Goal: Information Seeking & Learning: Learn about a topic

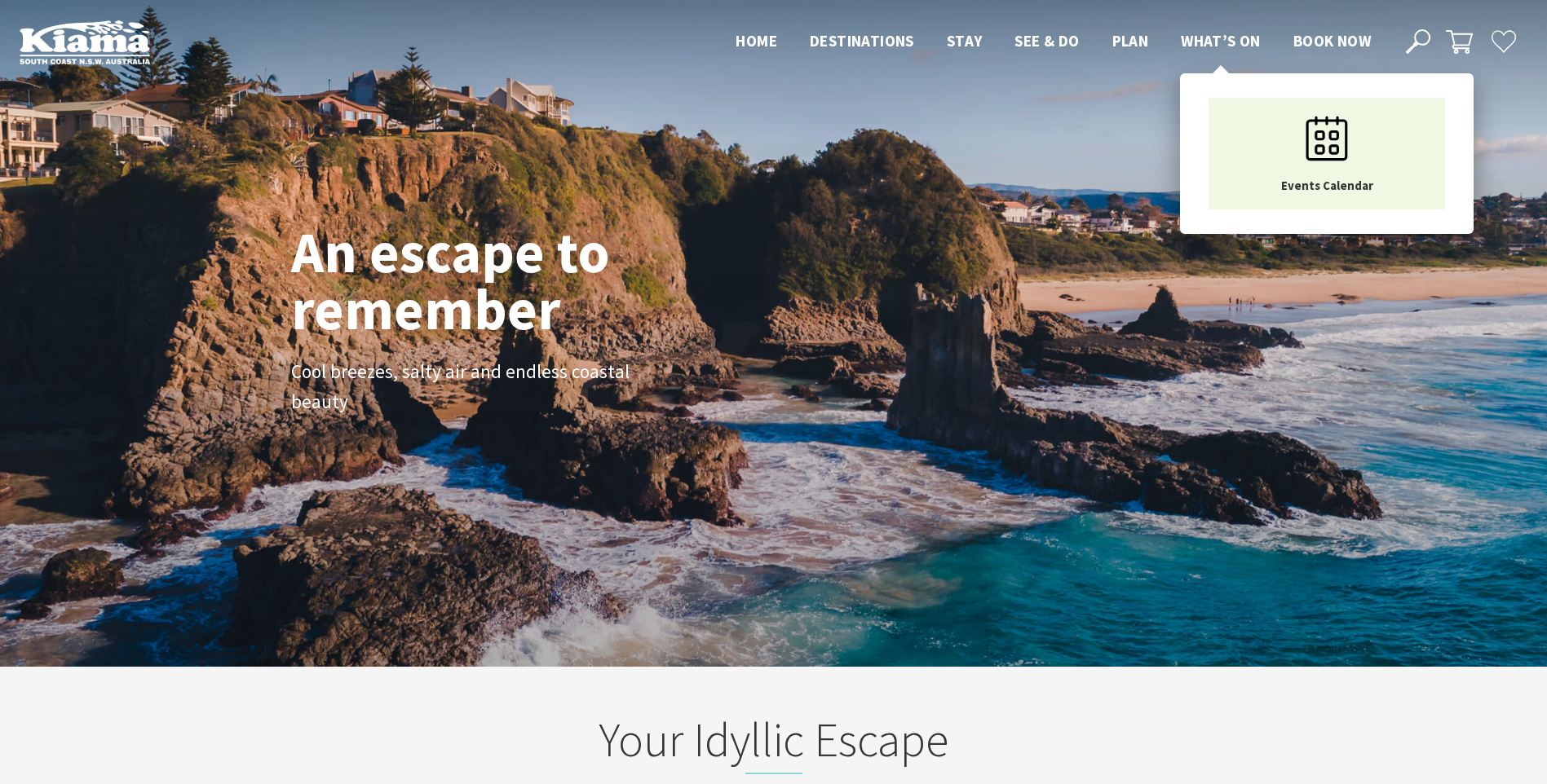
click at [1229, 35] on span "What’s On" at bounding box center [1221, 41] width 80 height 20
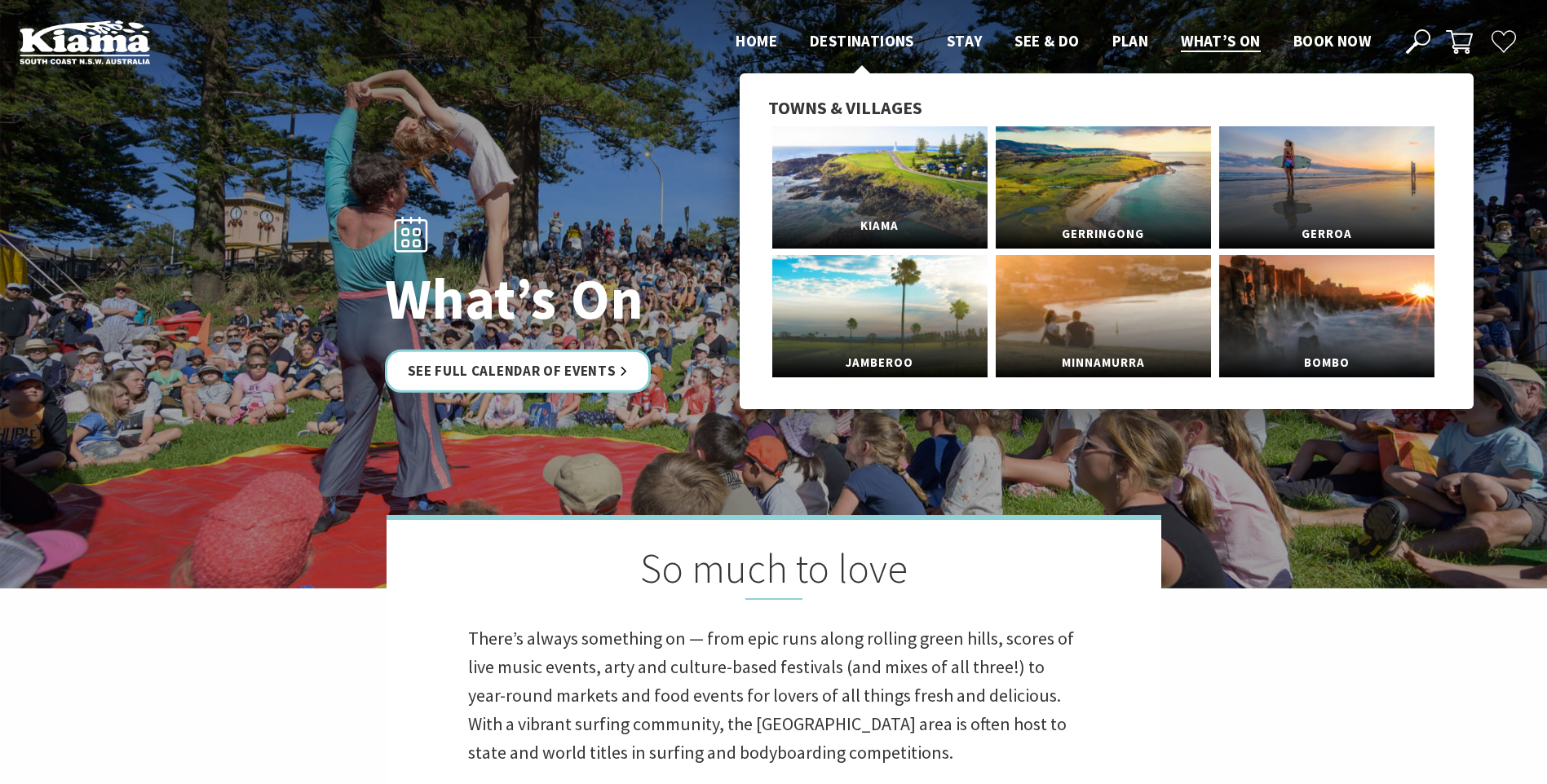
click at [874, 172] on link "Kiama" at bounding box center [880, 186] width 215 height 122
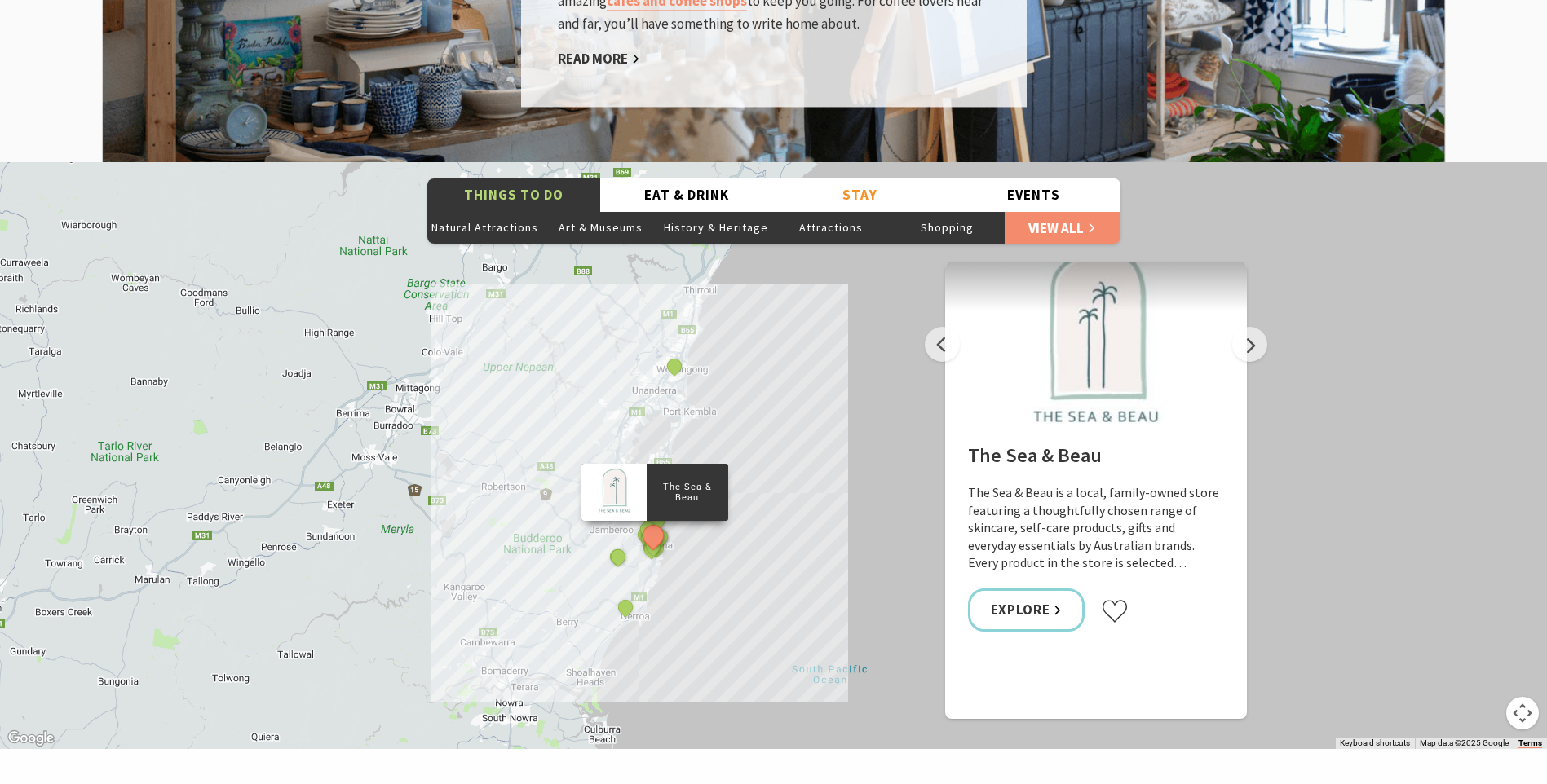
scroll to position [2935, 0]
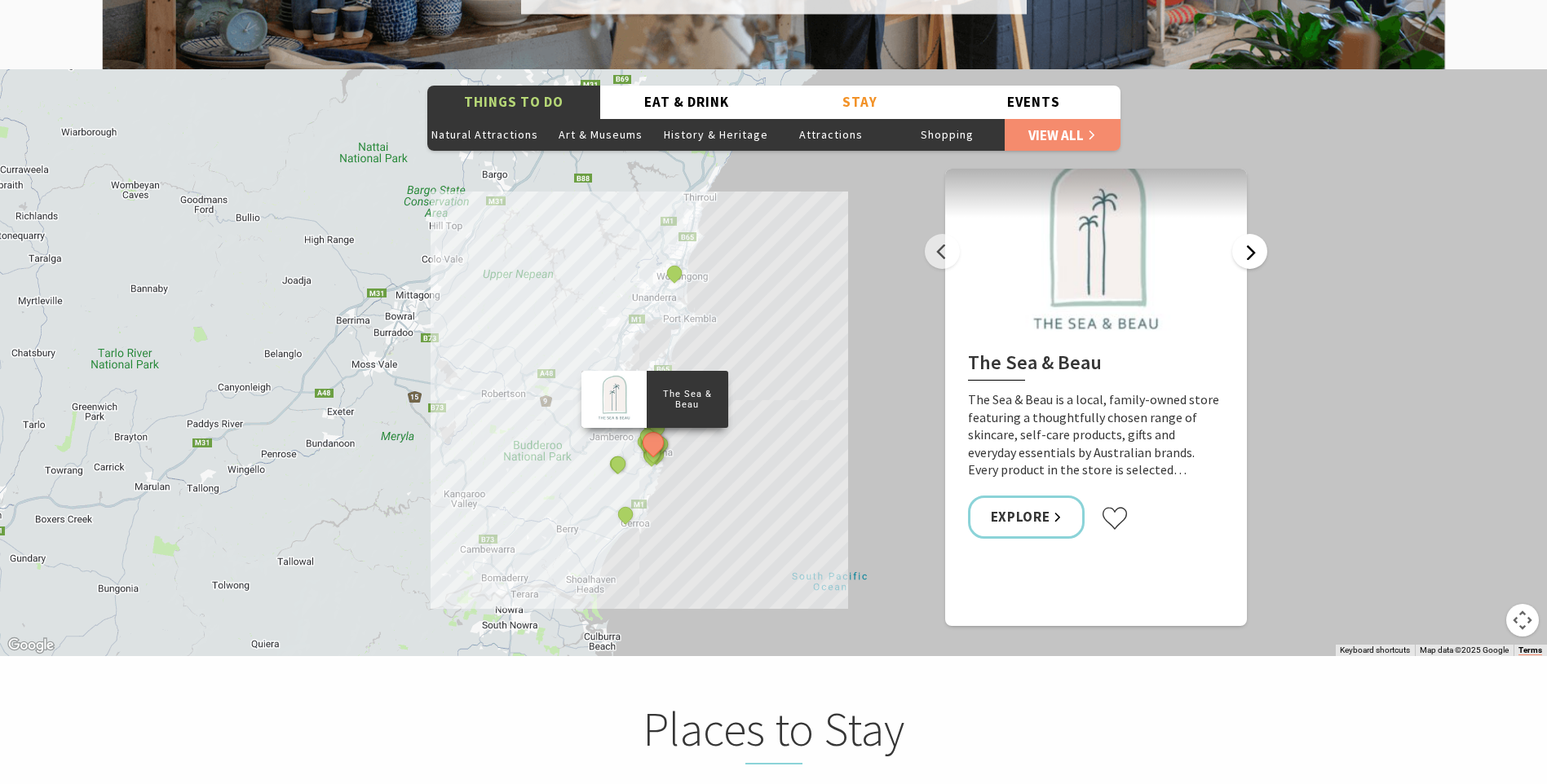
click at [1249, 235] on button "Next" at bounding box center [1250, 252] width 35 height 35
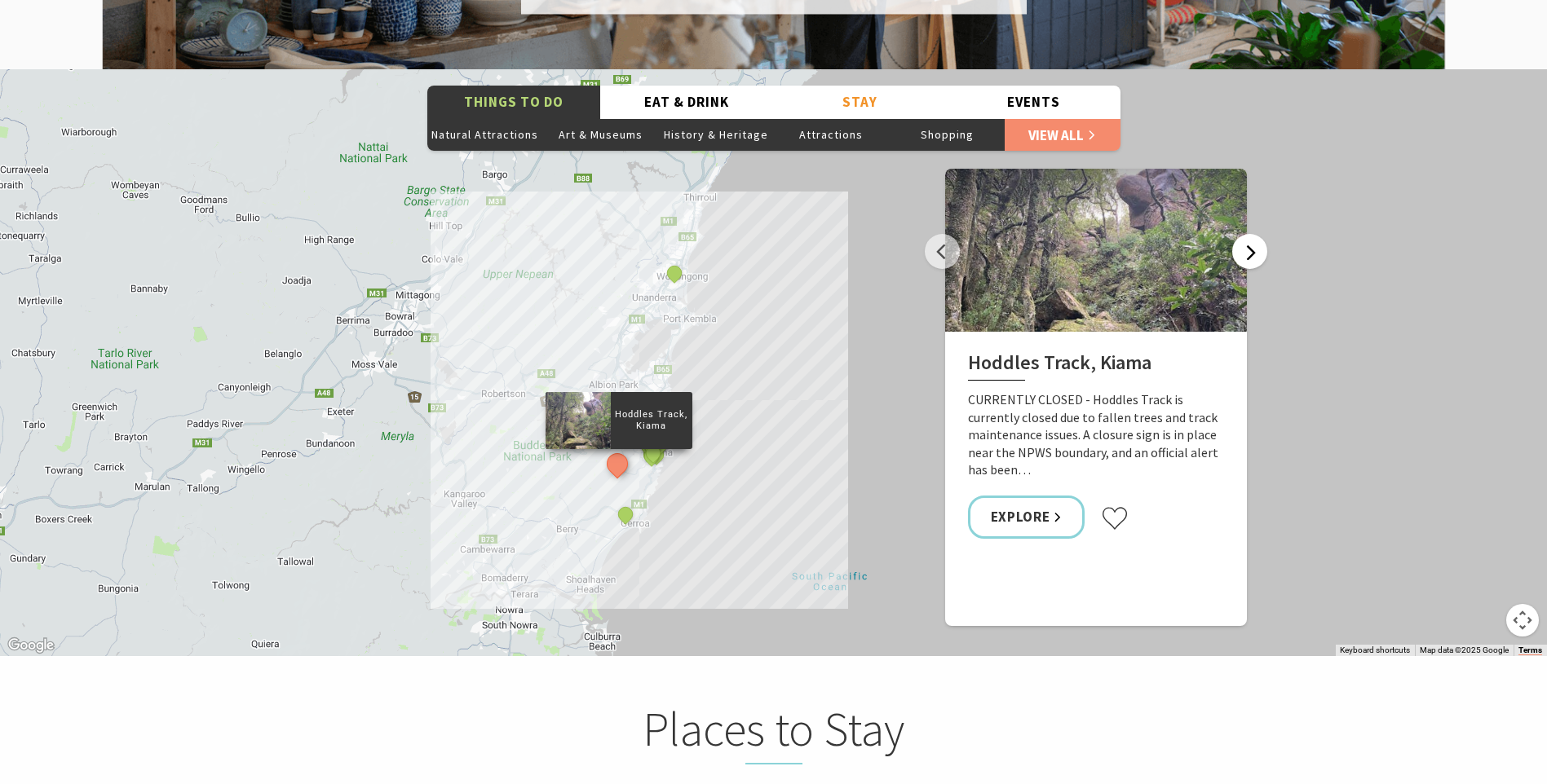
click at [1249, 235] on button "Next" at bounding box center [1250, 252] width 35 height 35
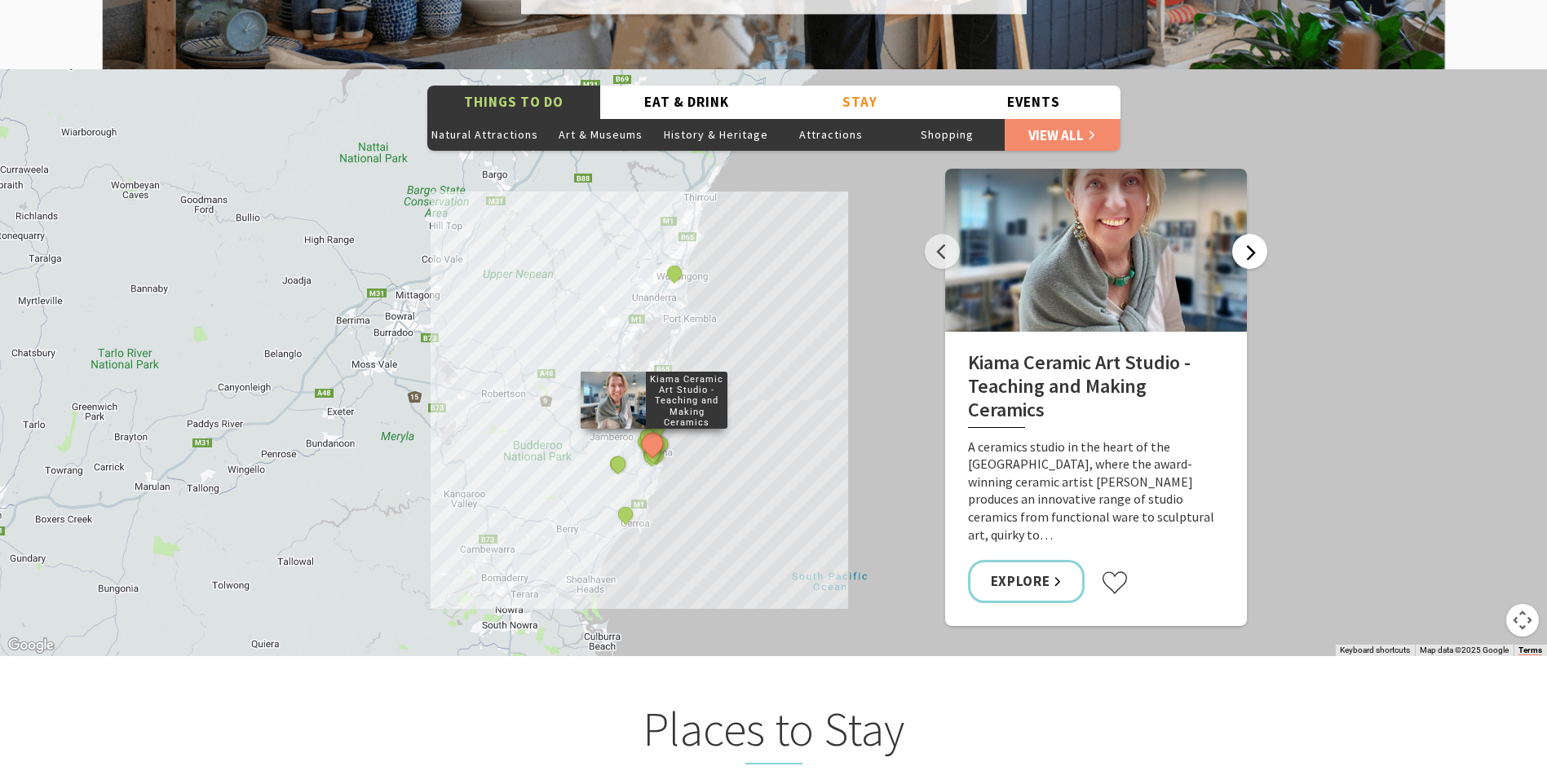
click at [1249, 235] on button "Next" at bounding box center [1250, 252] width 35 height 35
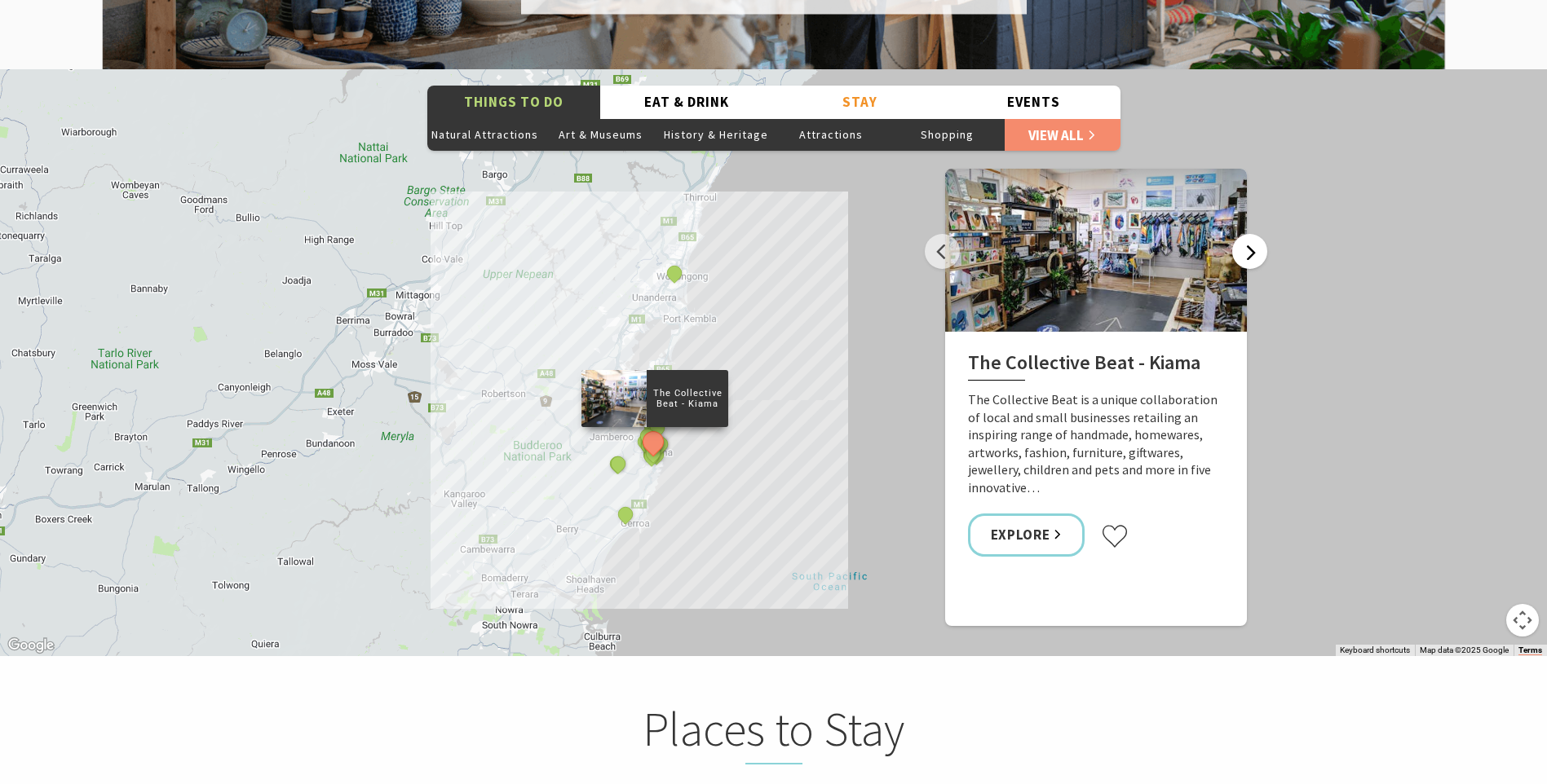
click at [1249, 235] on button "Next" at bounding box center [1250, 252] width 35 height 35
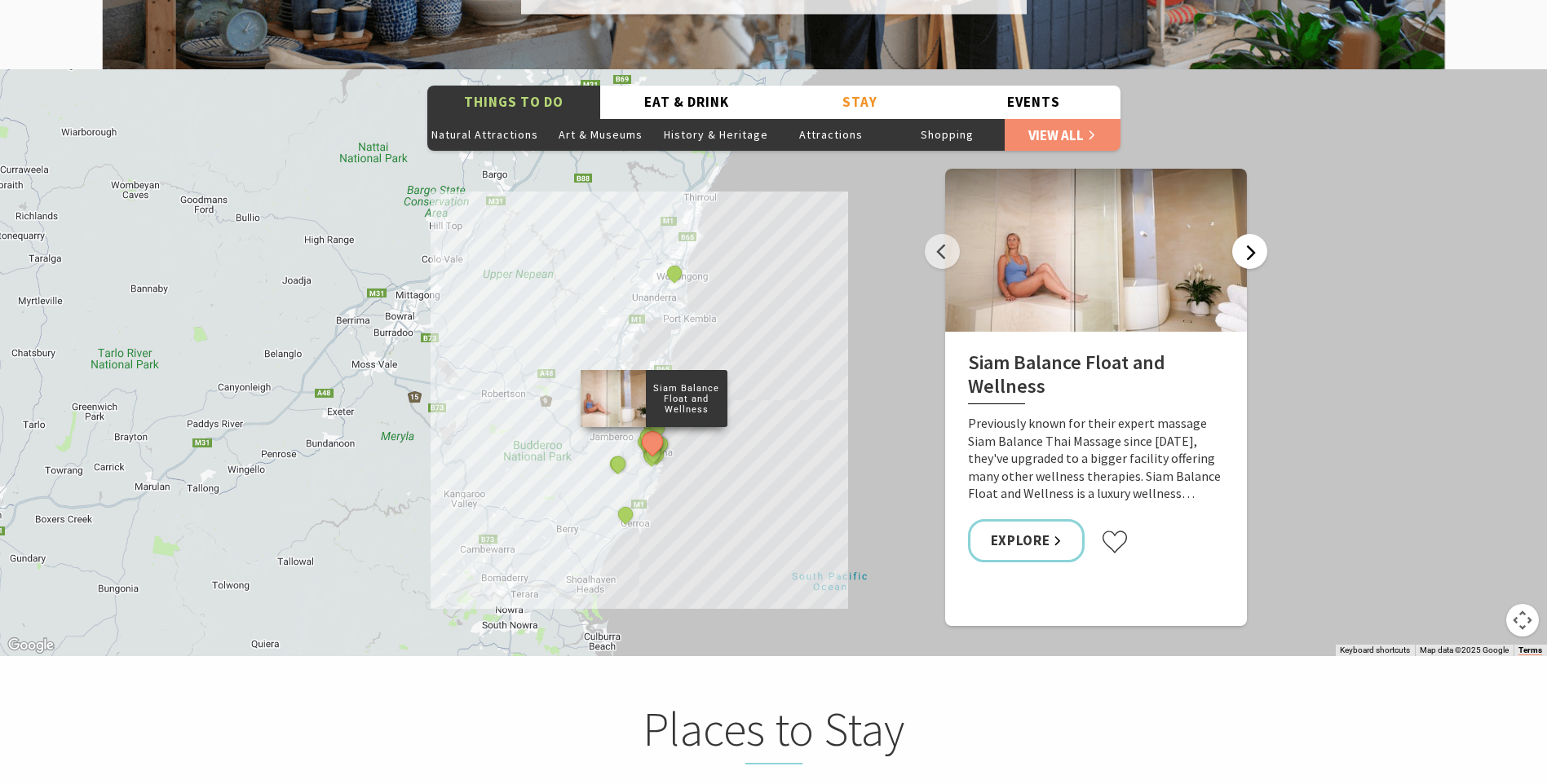
click at [1249, 235] on button "Next" at bounding box center [1250, 252] width 35 height 35
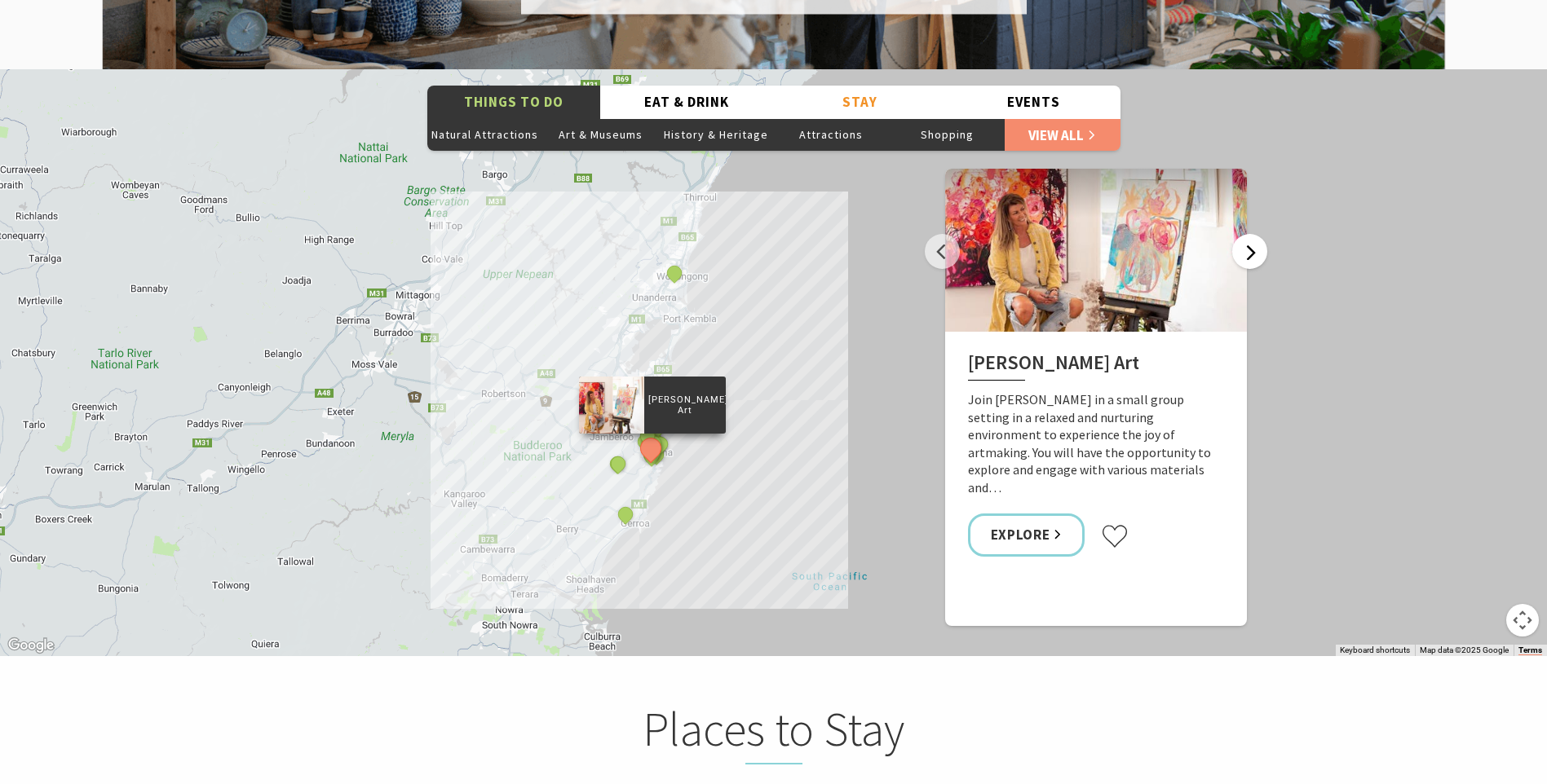
click at [1249, 235] on button "Next" at bounding box center [1250, 252] width 35 height 35
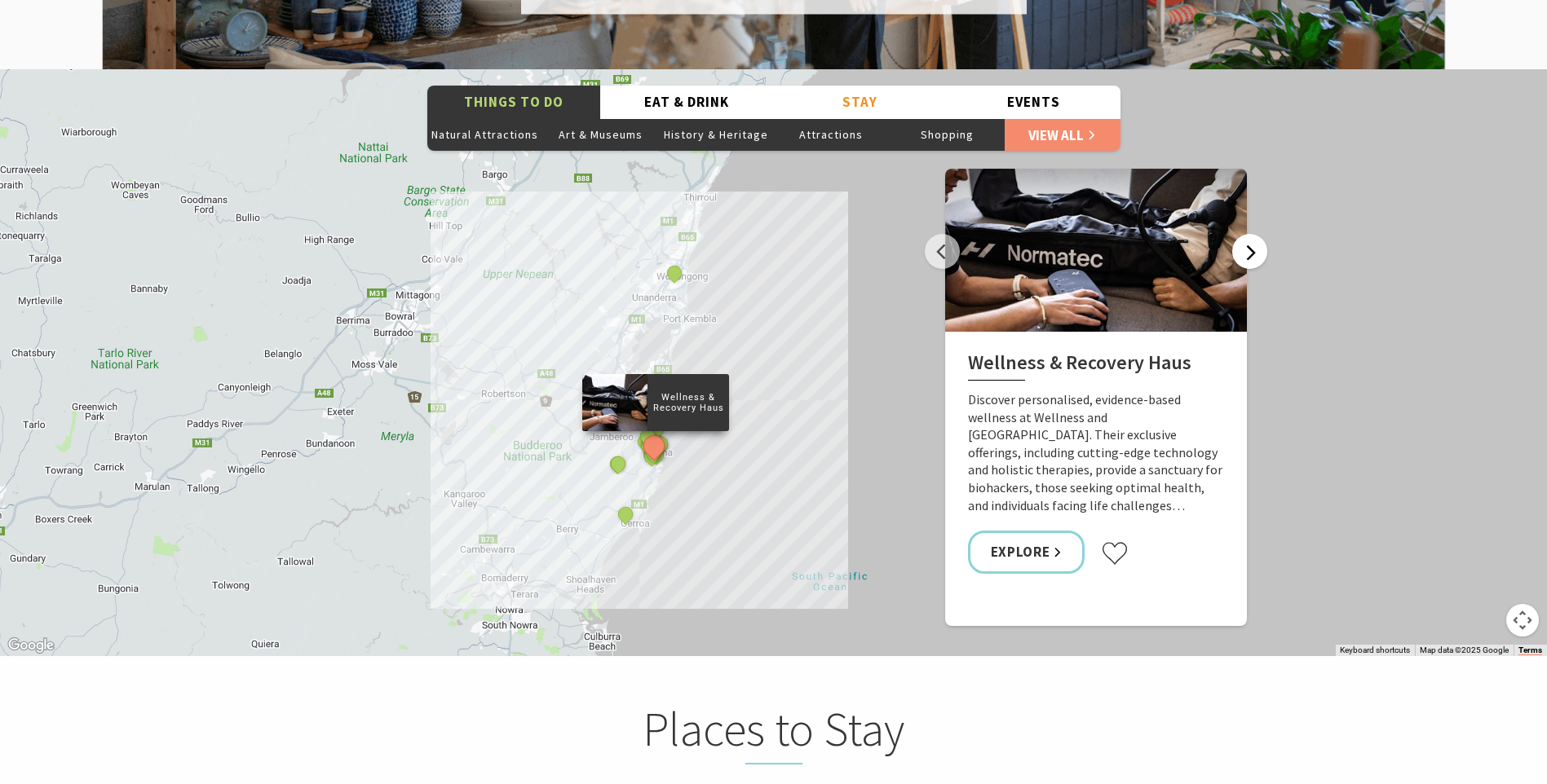
click at [1249, 235] on button "Next" at bounding box center [1250, 252] width 35 height 35
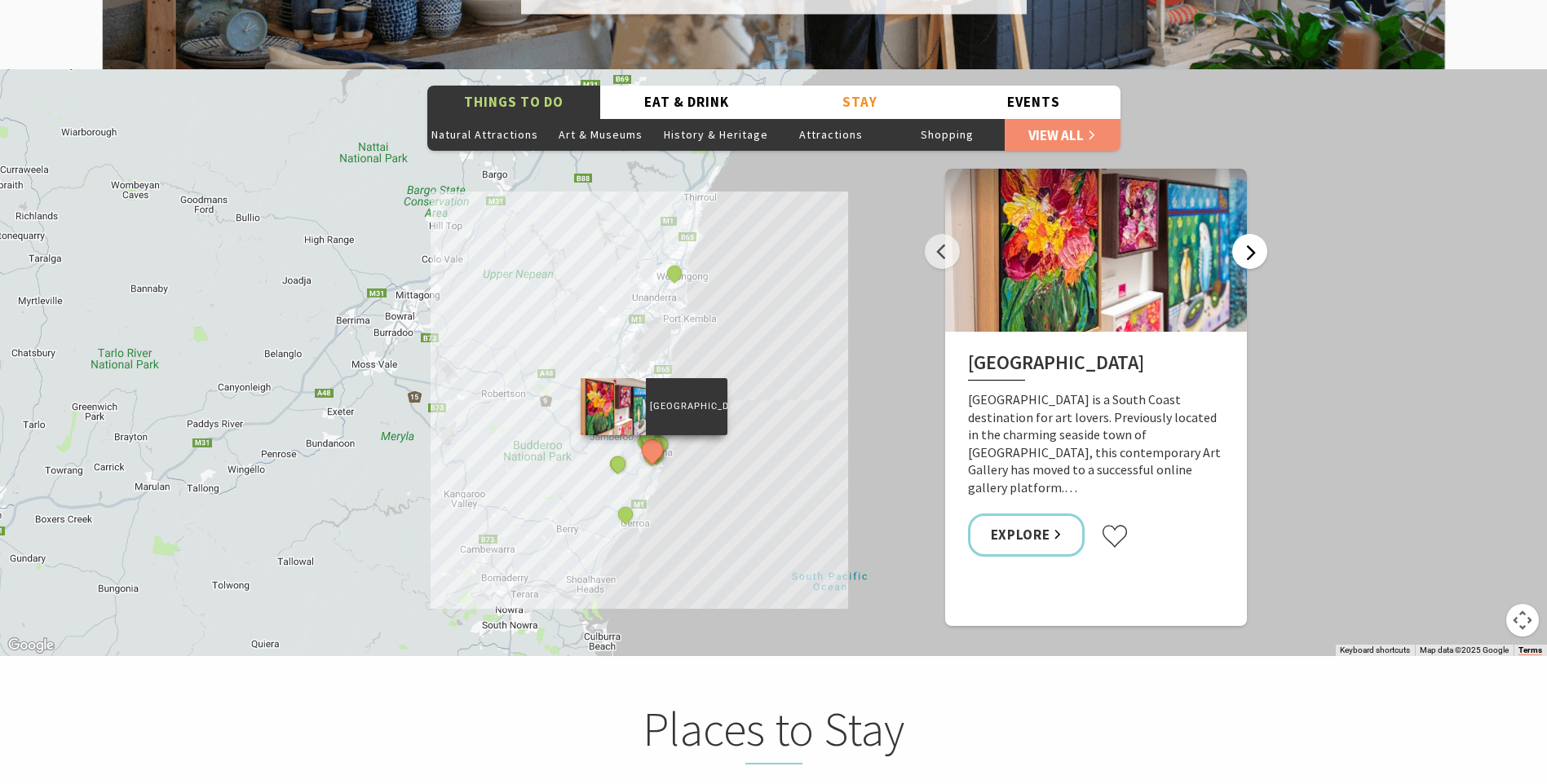
click at [1249, 235] on button "Next" at bounding box center [1250, 252] width 35 height 35
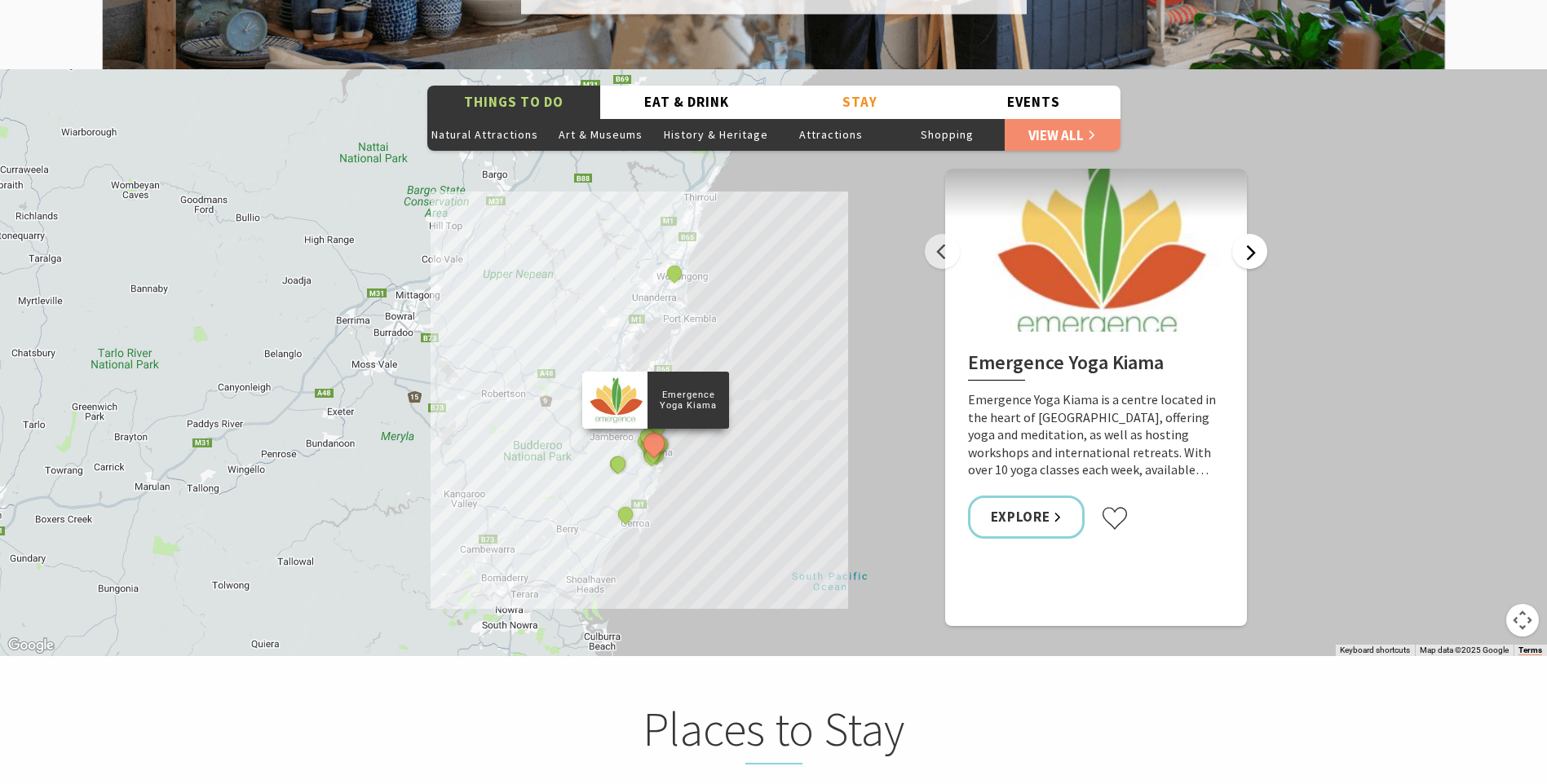
click at [1249, 235] on button "Next" at bounding box center [1250, 252] width 35 height 35
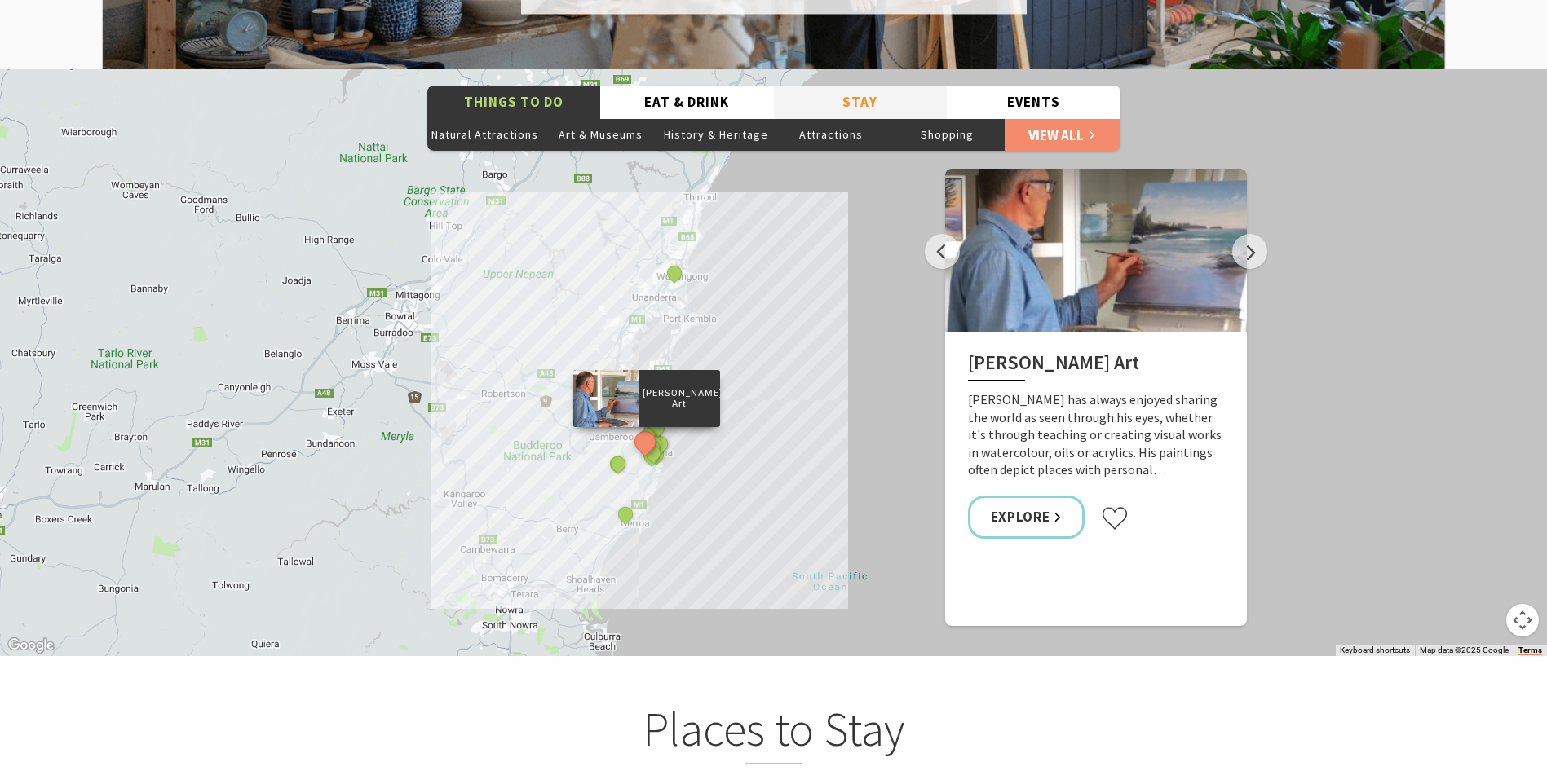
click at [854, 86] on button "Stay" at bounding box center [861, 103] width 174 height 33
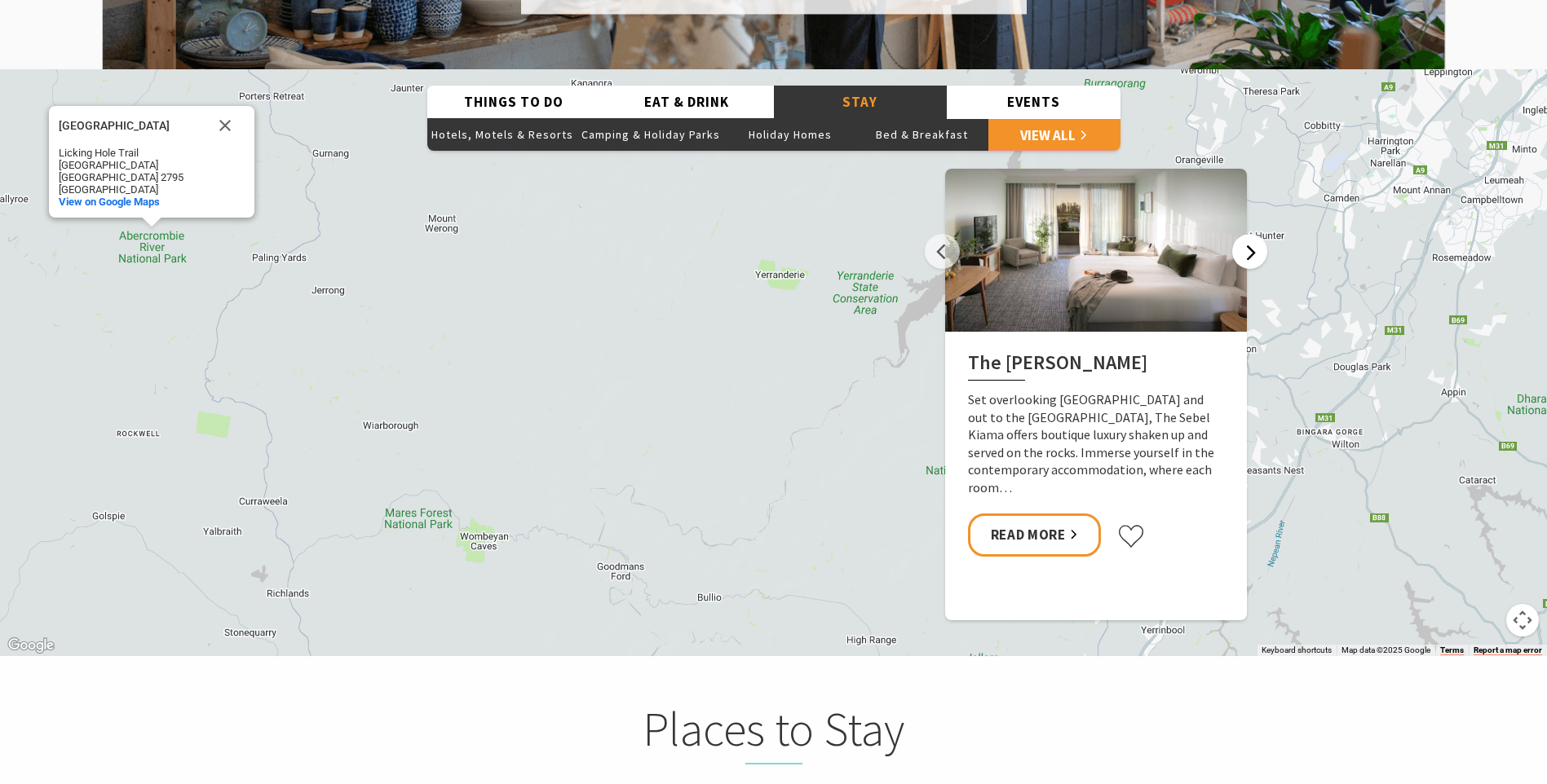
click at [1248, 234] on button "Next" at bounding box center [1250, 252] width 35 height 35
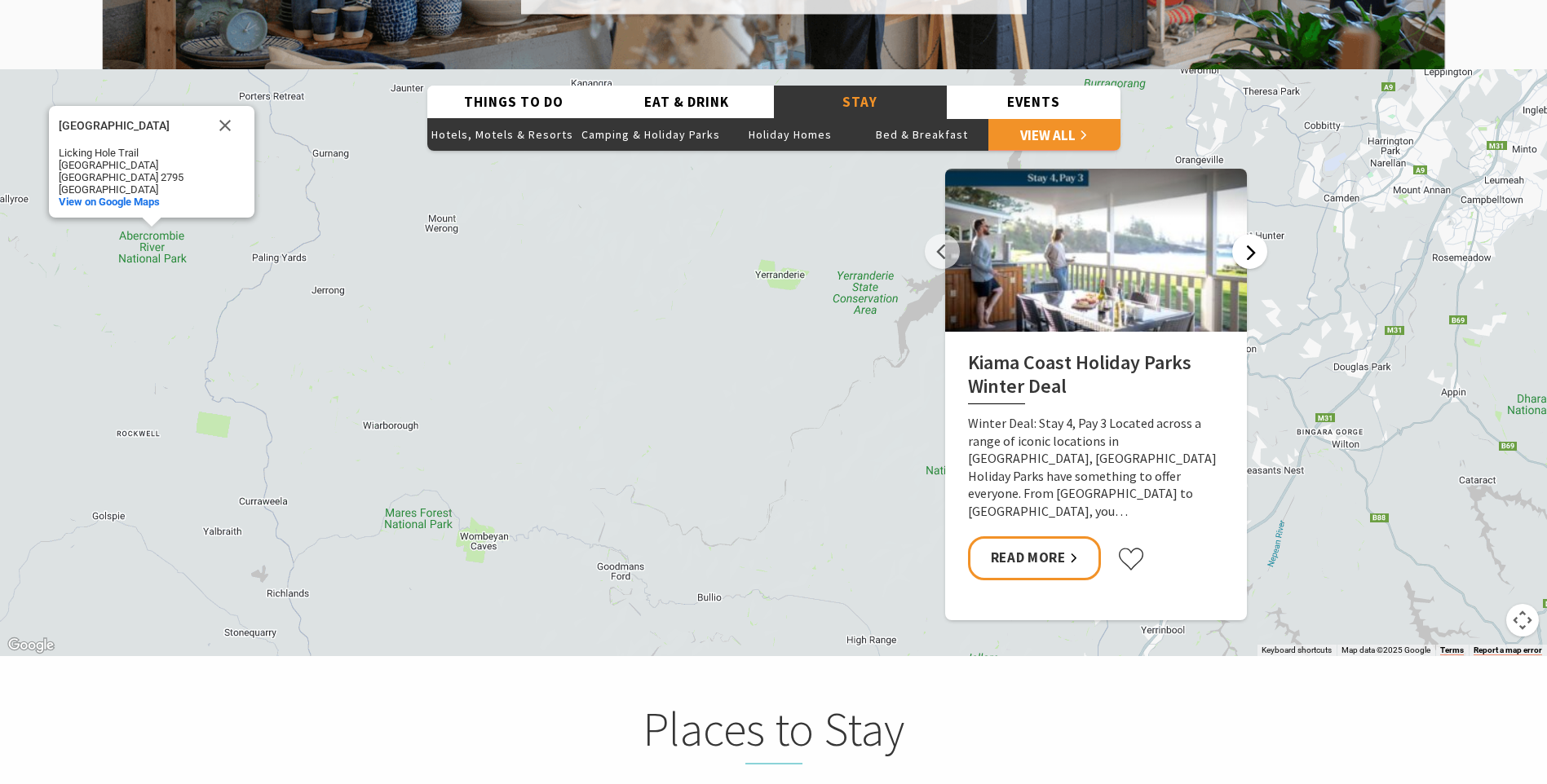
click at [1248, 234] on button "Next" at bounding box center [1250, 252] width 35 height 35
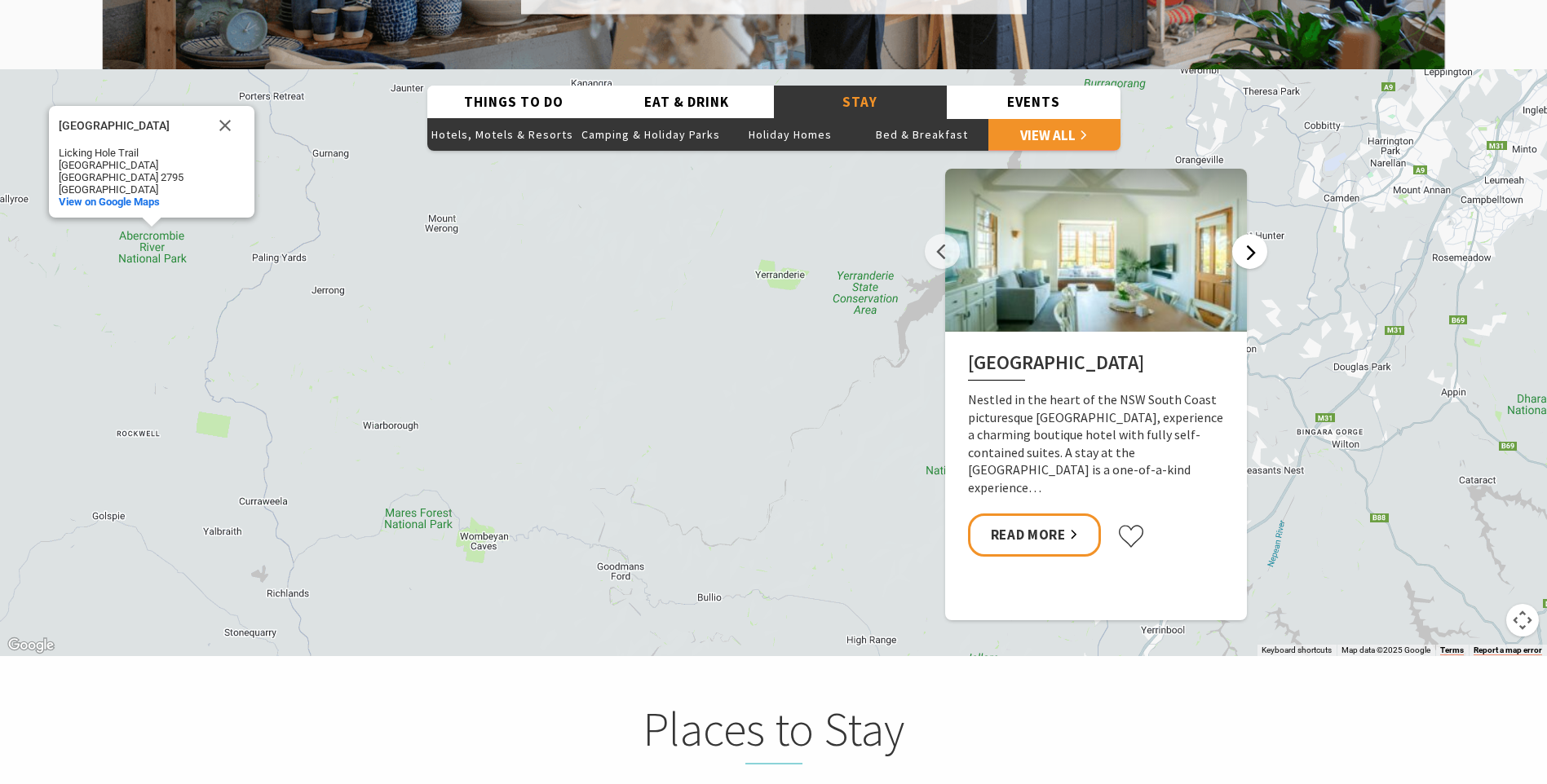
click at [1248, 234] on button "Next" at bounding box center [1250, 252] width 35 height 35
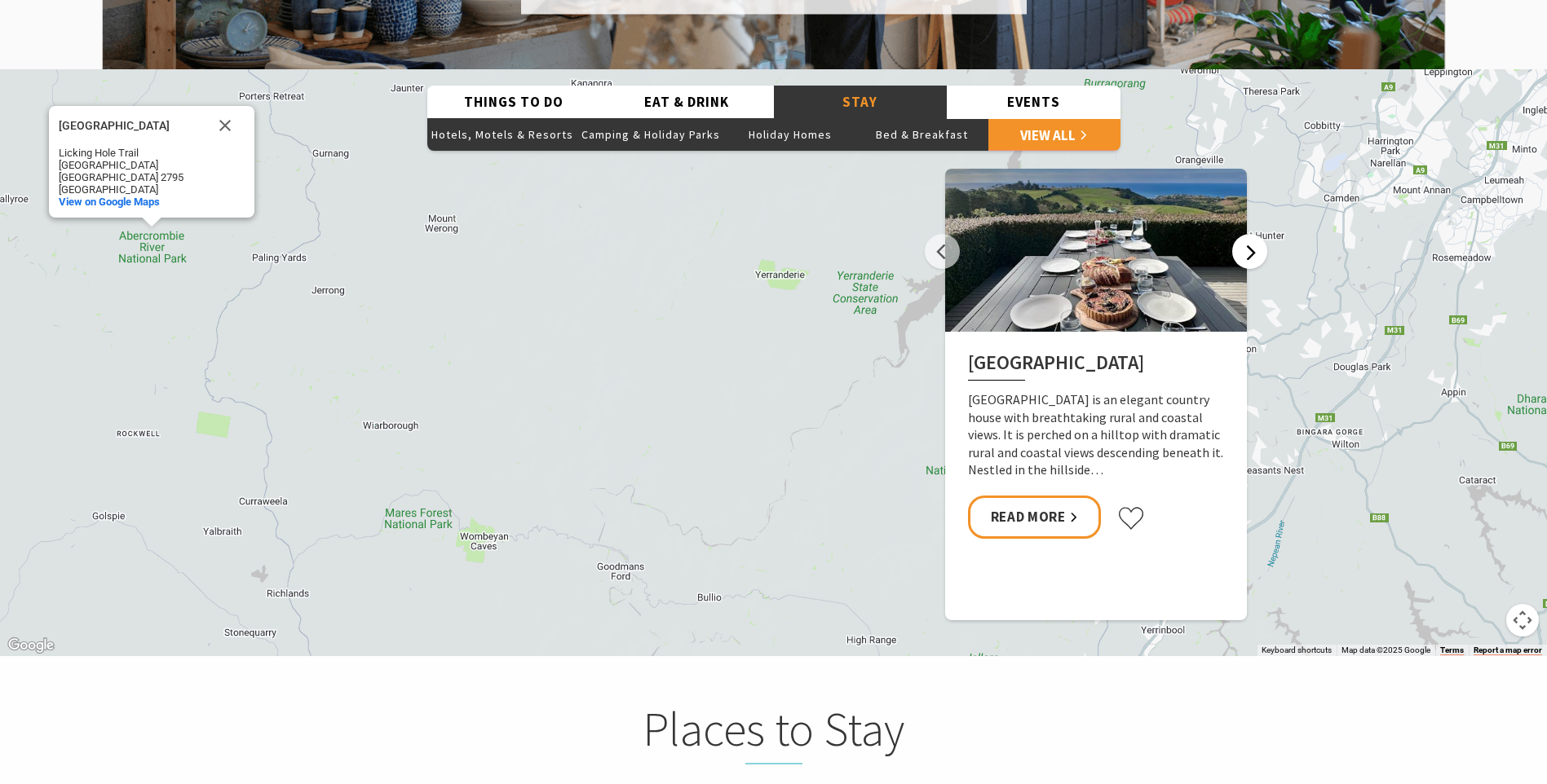
click at [1248, 234] on button "Next" at bounding box center [1250, 252] width 35 height 35
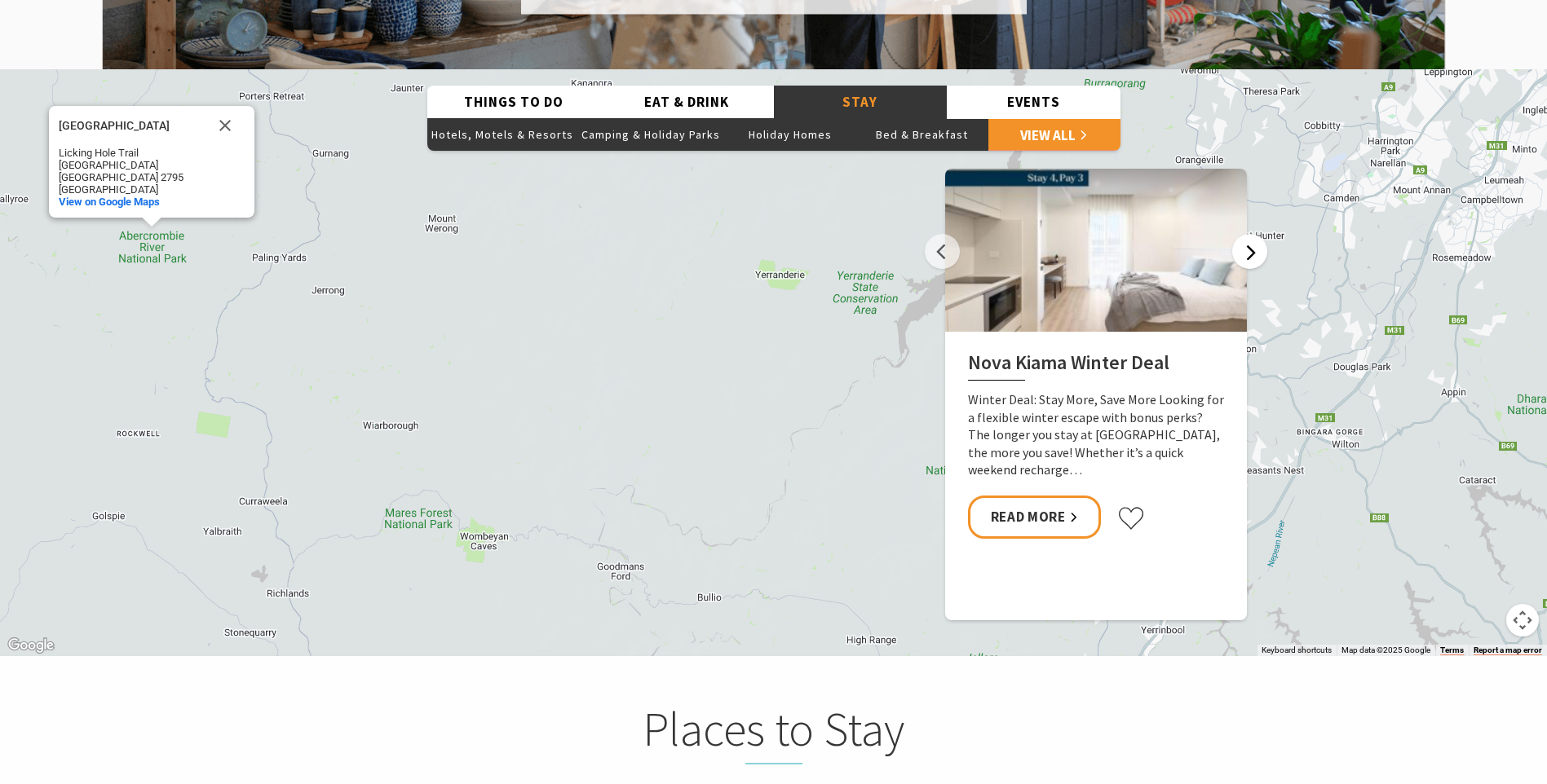
click at [1248, 234] on button "Next" at bounding box center [1250, 252] width 35 height 35
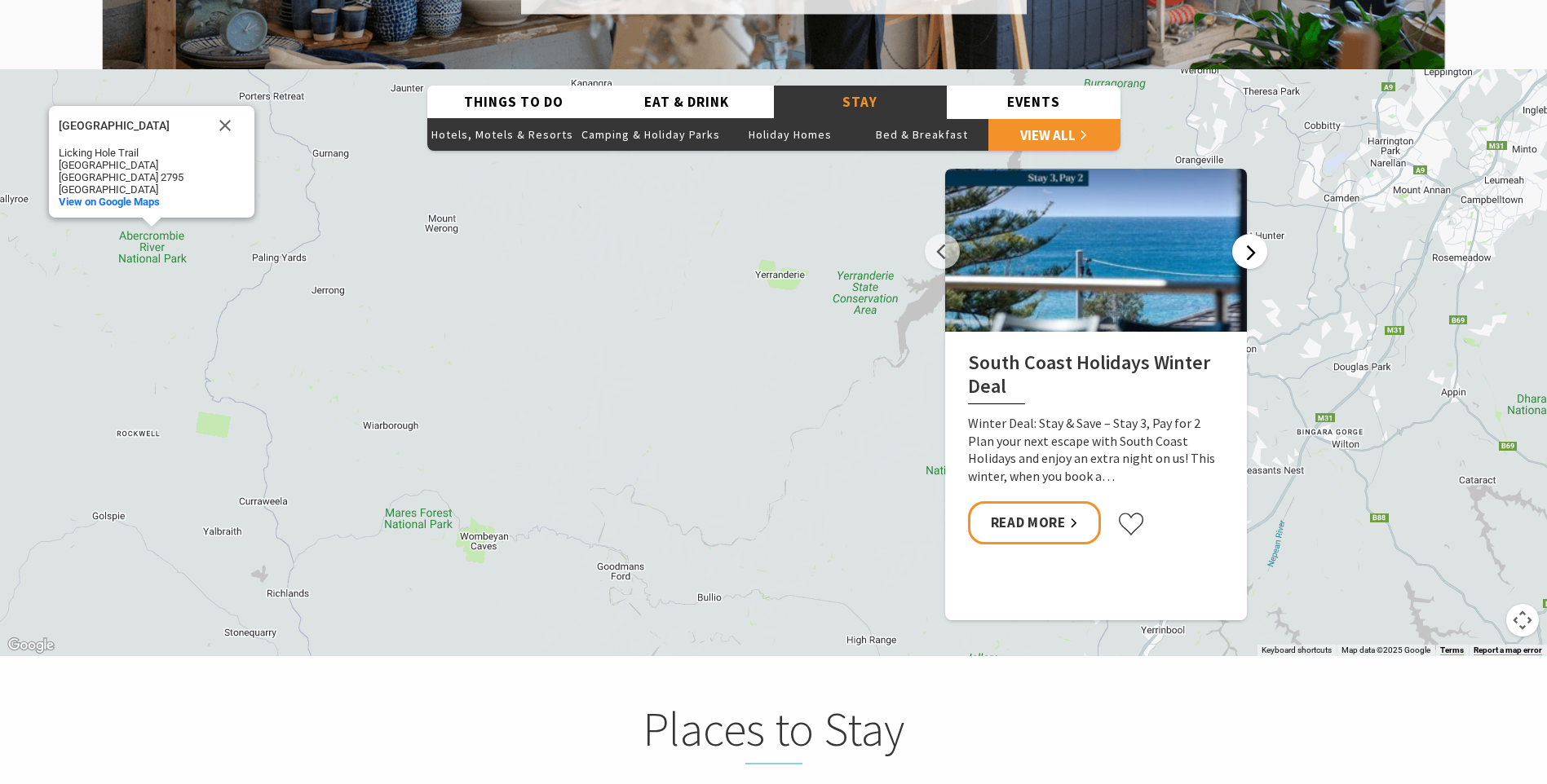
click at [1248, 234] on button "Next" at bounding box center [1250, 252] width 35 height 35
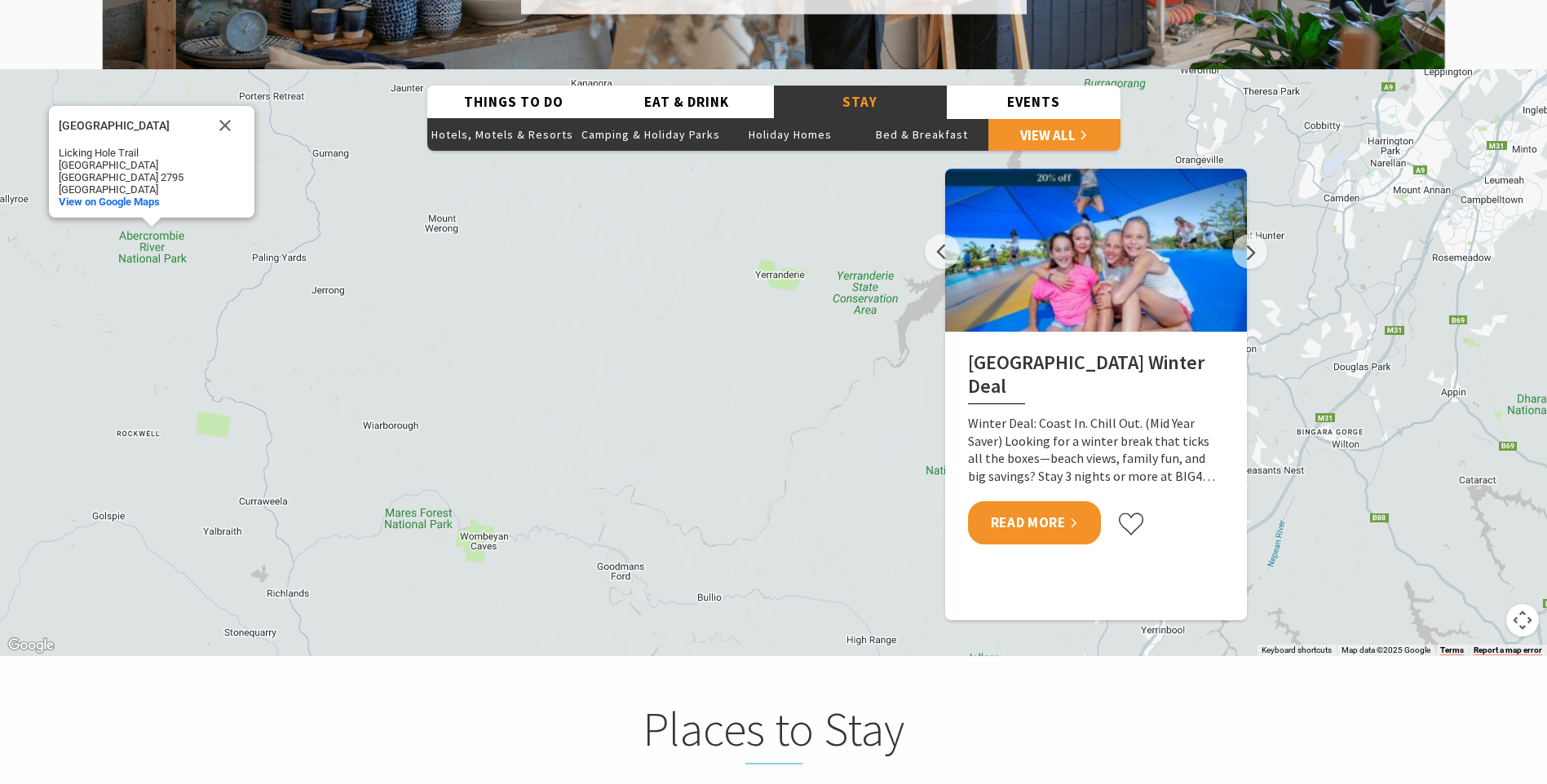
click at [1070, 510] on link "Read More" at bounding box center [1034, 523] width 133 height 43
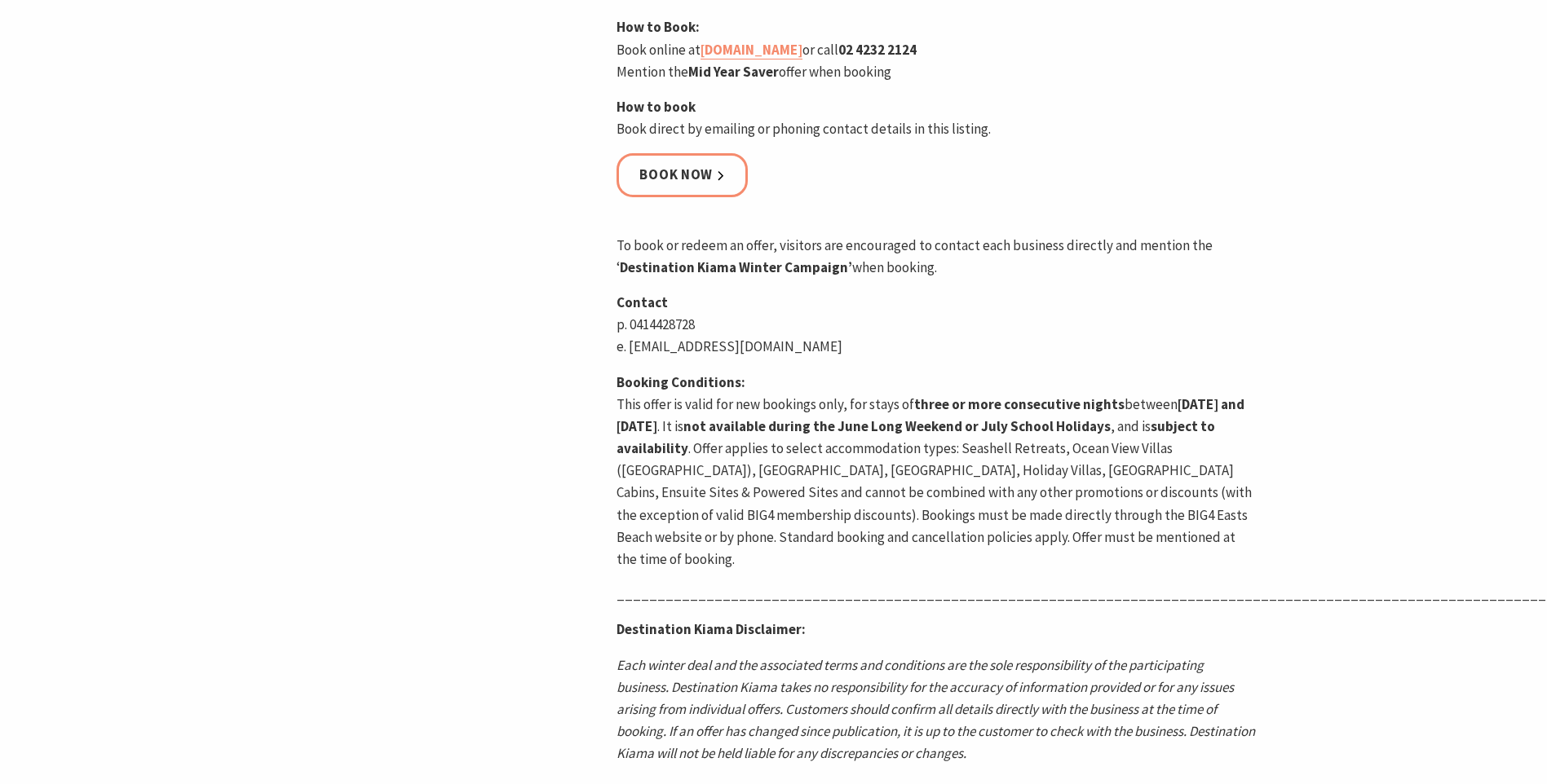
scroll to position [652, 0]
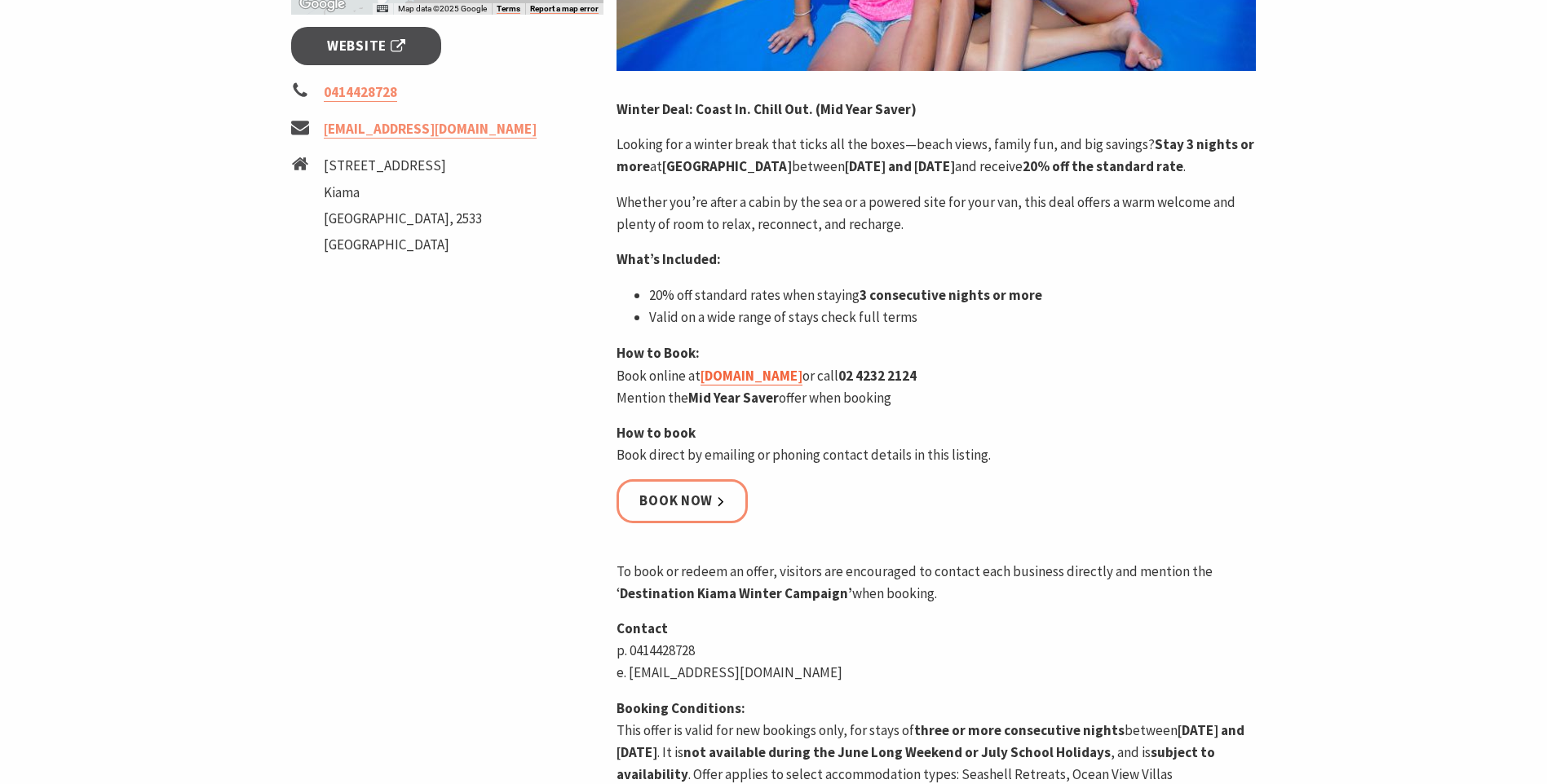
click at [803, 386] on link "[DOMAIN_NAME]" at bounding box center [751, 376] width 102 height 19
